Goal: Register for event/course

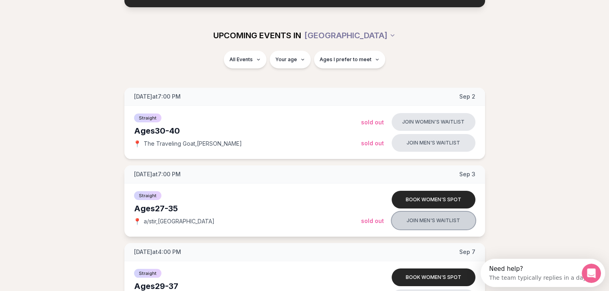
click at [432, 220] on button "Join men's waitlist" at bounding box center [433, 221] width 84 height 18
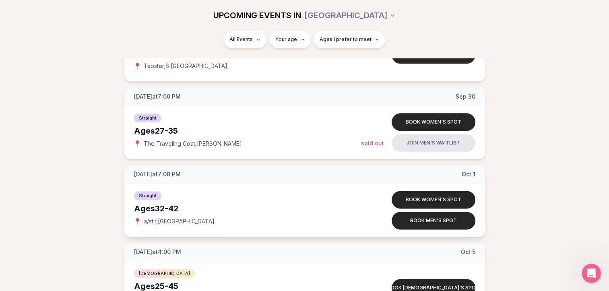
scroll to position [965, 0]
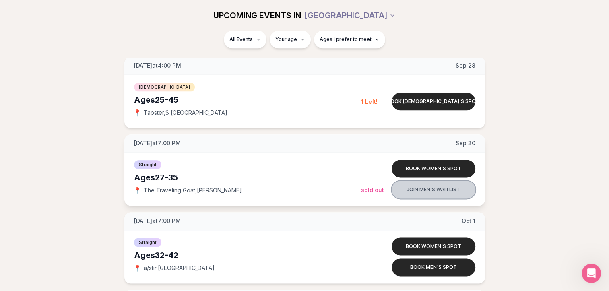
click at [414, 188] on button "Join men's waitlist" at bounding box center [433, 190] width 84 height 18
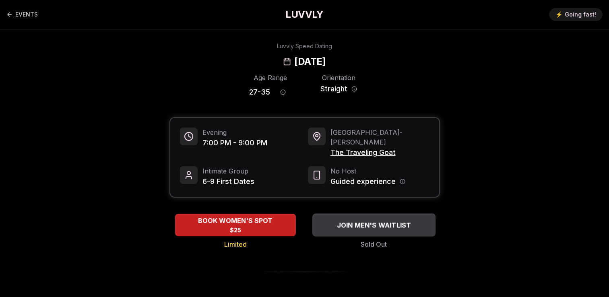
click at [375, 220] on span "JOIN MEN'S WAITLIST" at bounding box center [374, 225] width 78 height 10
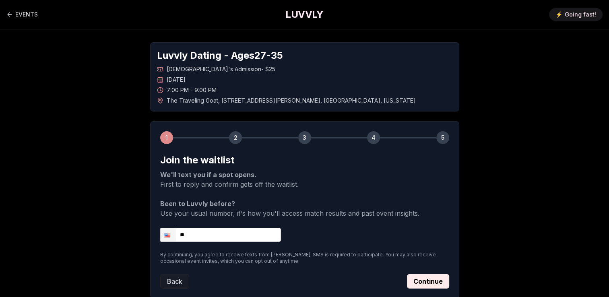
click at [262, 232] on input "**" at bounding box center [220, 235] width 121 height 14
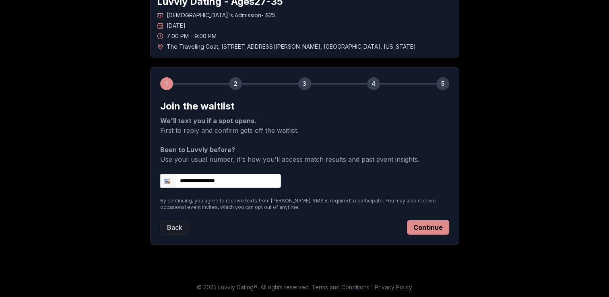
type input "**********"
click at [439, 230] on button "Continue" at bounding box center [428, 227] width 42 height 14
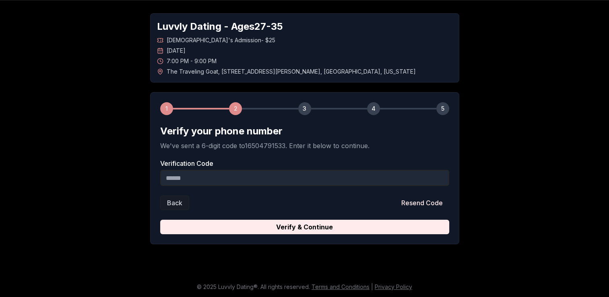
click at [302, 182] on input "Verification Code" at bounding box center [304, 178] width 289 height 16
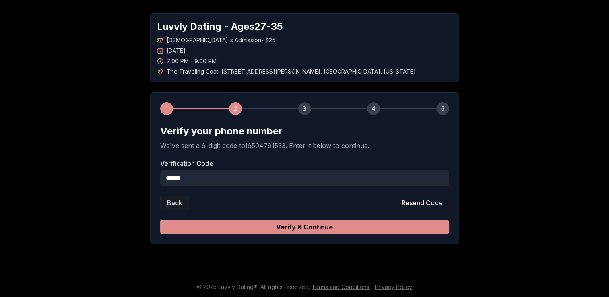
type input "******"
click at [299, 222] on button "Verify & Continue" at bounding box center [304, 227] width 289 height 14
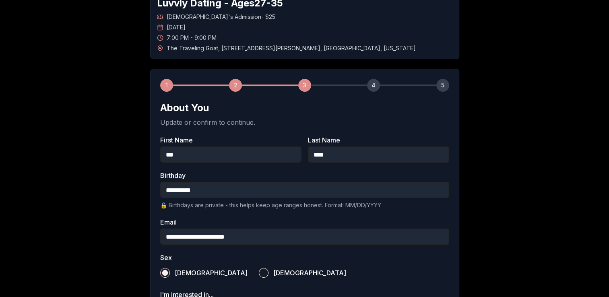
scroll to position [69, 0]
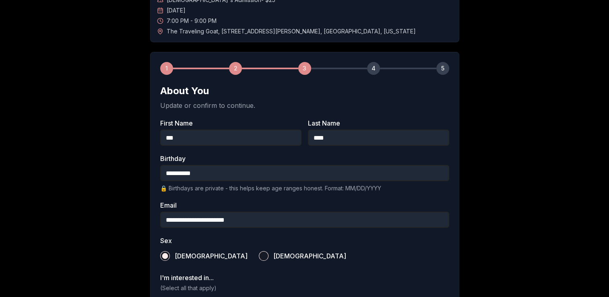
click at [308, 172] on input "**********" at bounding box center [304, 173] width 289 height 16
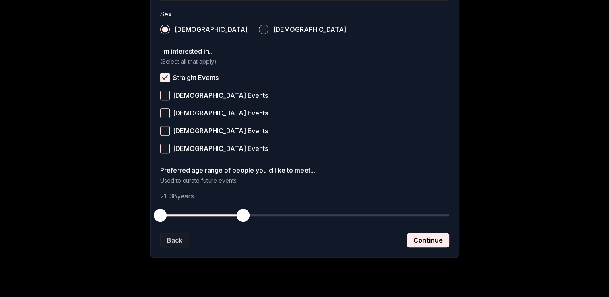
scroll to position [309, 0]
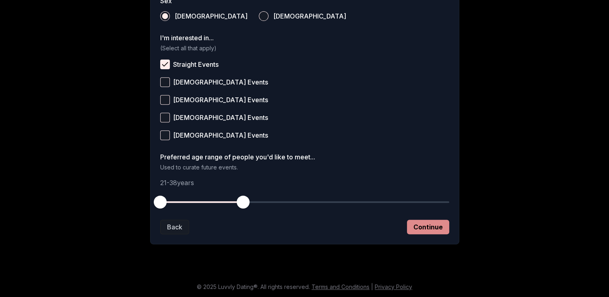
click at [417, 225] on button "Continue" at bounding box center [428, 227] width 42 height 14
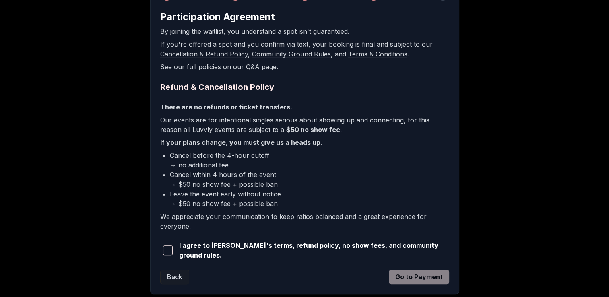
scroll to position [161, 0]
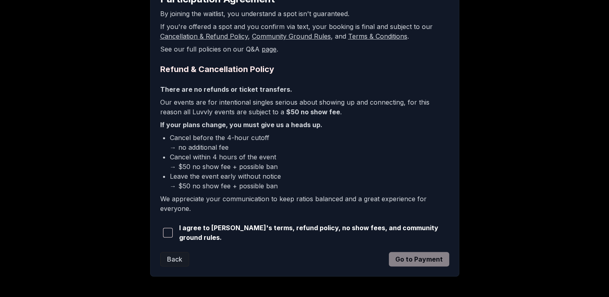
click at [272, 228] on span "I agree to [PERSON_NAME]'s terms, refund policy, no show fees, and community gr…" at bounding box center [314, 232] width 270 height 19
click at [169, 228] on span "button" at bounding box center [168, 233] width 10 height 10
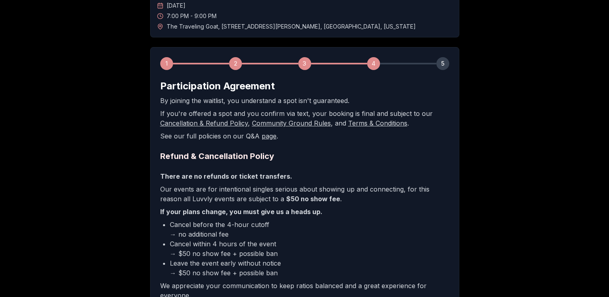
scroll to position [191, 0]
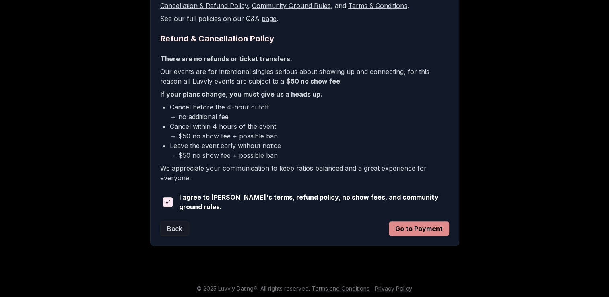
click at [411, 228] on button "Go to Payment" at bounding box center [419, 228] width 60 height 14
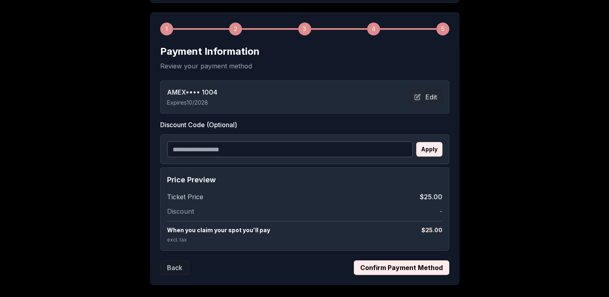
scroll to position [121, 0]
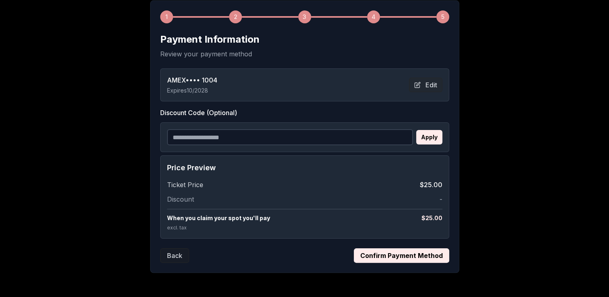
click at [385, 251] on button "Confirm Payment Method" at bounding box center [401, 255] width 95 height 14
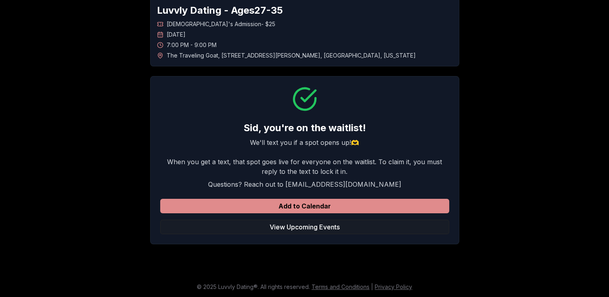
click at [334, 204] on button "Add to Calendar" at bounding box center [304, 206] width 289 height 14
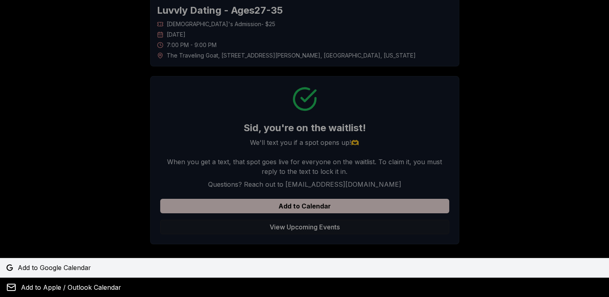
click at [64, 267] on span "Add to Google Calendar" at bounding box center [54, 268] width 73 height 10
